Goal: Task Accomplishment & Management: Manage account settings

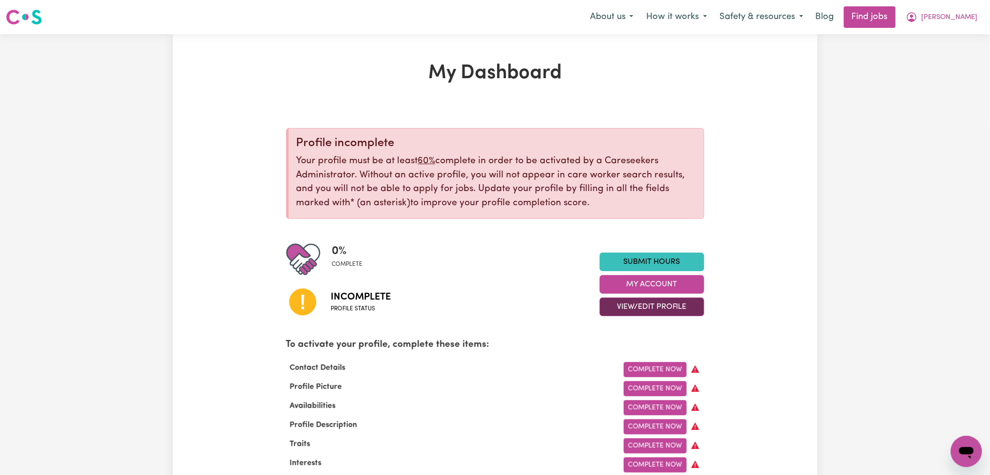
click at [614, 306] on button "View/Edit Profile" at bounding box center [652, 307] width 105 height 19
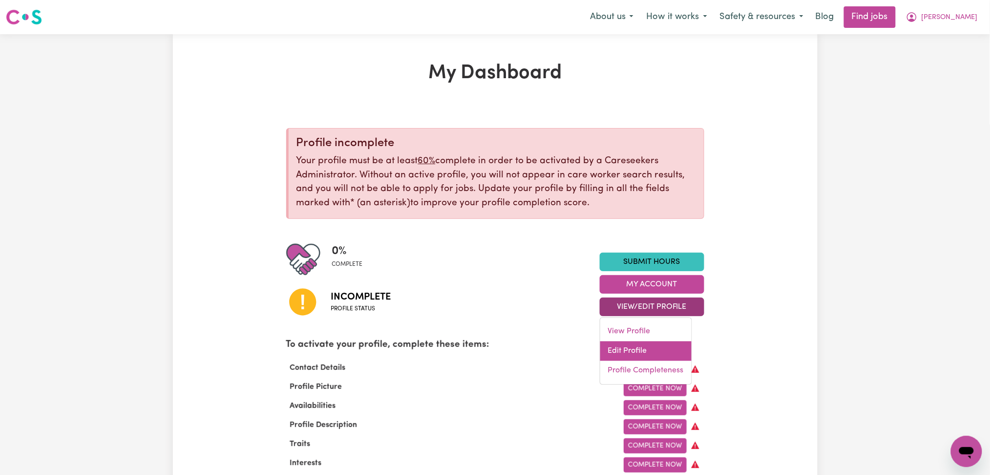
click at [621, 357] on link "Edit Profile" at bounding box center [645, 352] width 91 height 20
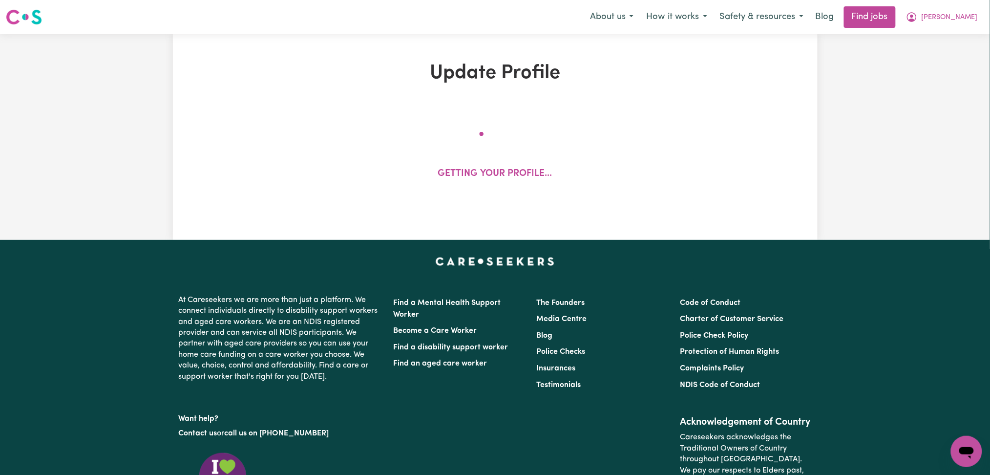
select select "Studying a healthcare related degree or qualification"
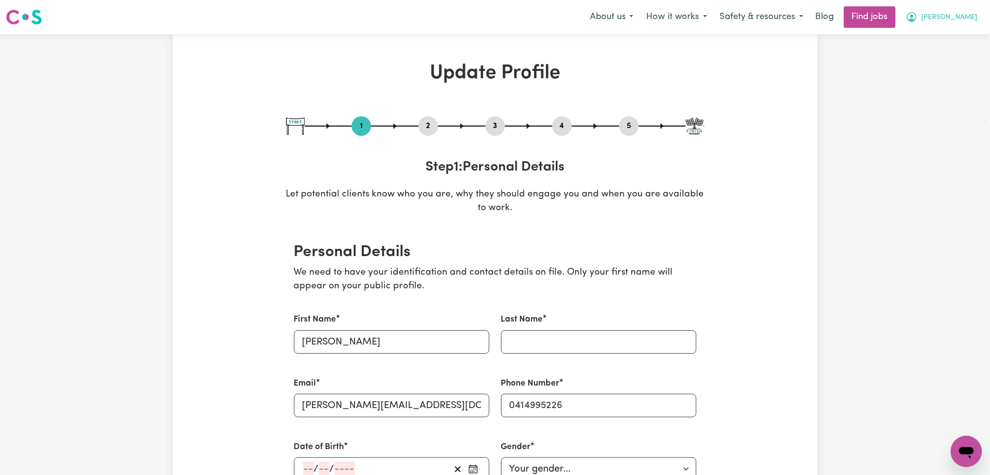
click at [973, 11] on button "[PERSON_NAME]" at bounding box center [942, 17] width 85 height 21
click at [943, 81] on link "Logout" at bounding box center [945, 74] width 77 height 19
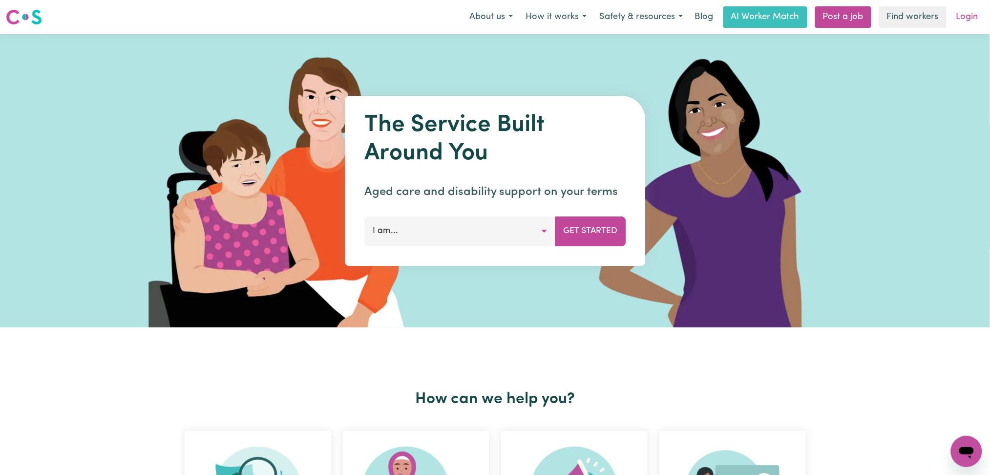
click at [976, 17] on link "Login" at bounding box center [968, 16] width 34 height 21
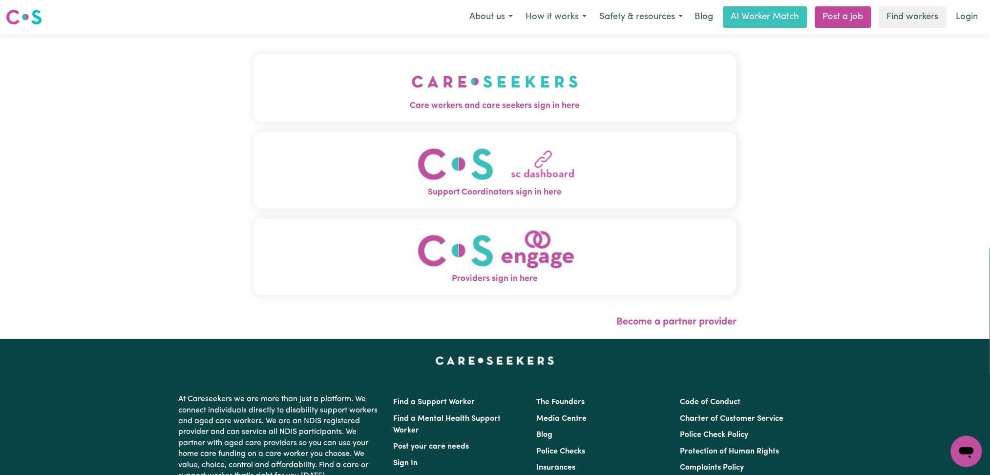
click at [398, 50] on div "Care workers and care seekers sign in here Support Coordinators sign in here Pr…" at bounding box center [495, 186] width 495 height 305
click at [342, 82] on button "Care workers and care seekers sign in here" at bounding box center [496, 88] width 484 height 68
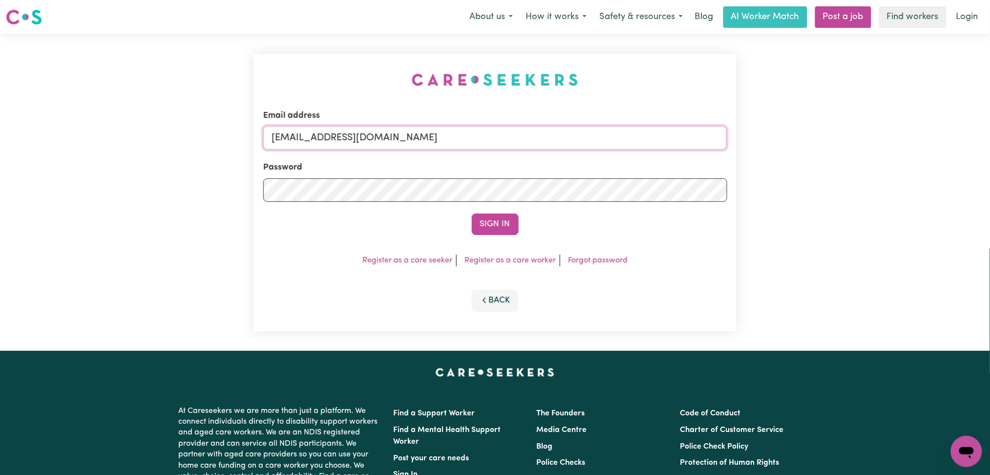
click at [407, 134] on input "[EMAIL_ADDRESS][DOMAIN_NAME]" at bounding box center [495, 137] width 464 height 23
drag, startPoint x: 412, startPoint y: 133, endPoint x: 533, endPoint y: 172, distance: 126.9
click at [571, 144] on input "Superuser~[EMAIL_ADDRESS][DOMAIN_NAME]" at bounding box center [495, 137] width 464 height 23
type input "Superuser~[EMAIL_ADDRESS][DOMAIN_NAME]"
click at [499, 233] on button "Sign In" at bounding box center [495, 224] width 47 height 21
